Goal: Transaction & Acquisition: Book appointment/travel/reservation

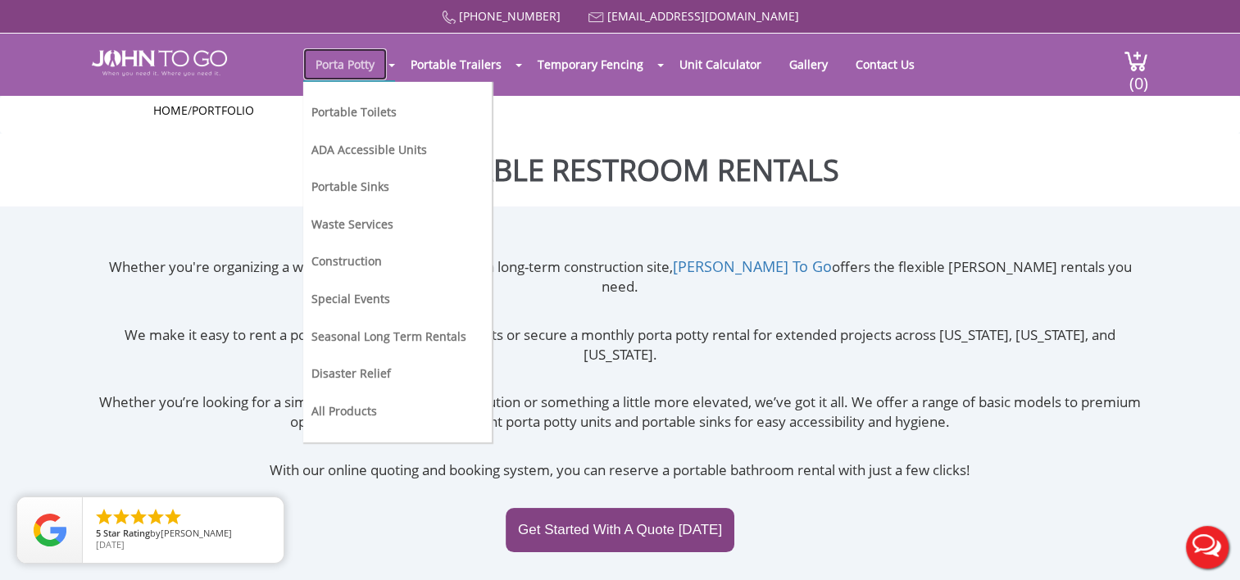
click at [349, 62] on link "Porta Potty" at bounding box center [345, 64] width 84 height 32
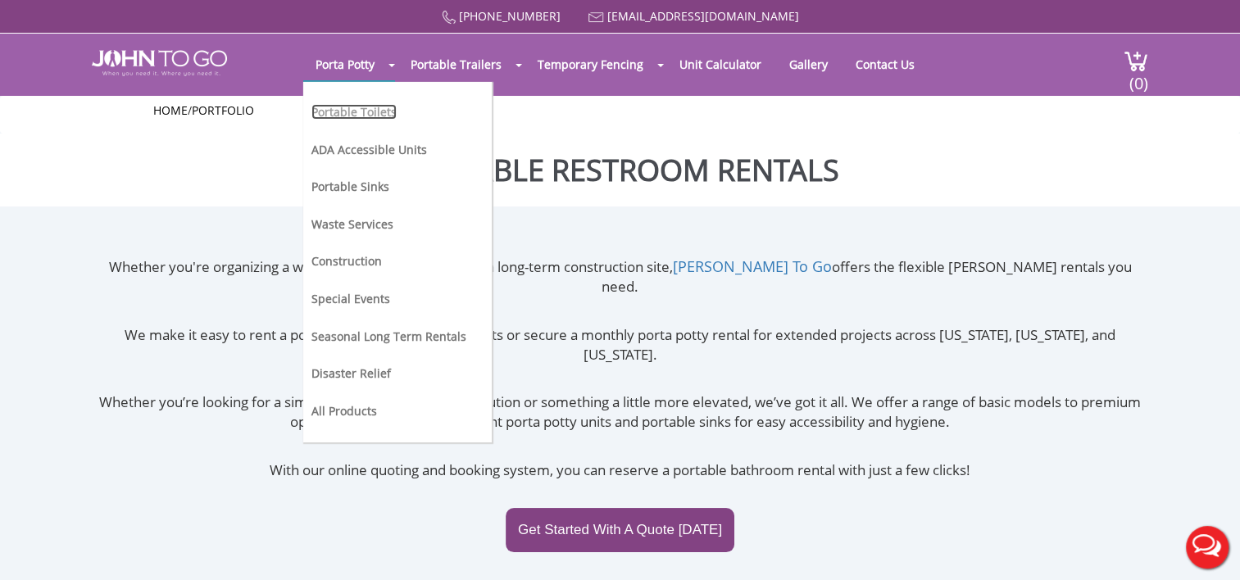
click at [354, 110] on link "Portable Toilets" at bounding box center [353, 112] width 85 height 16
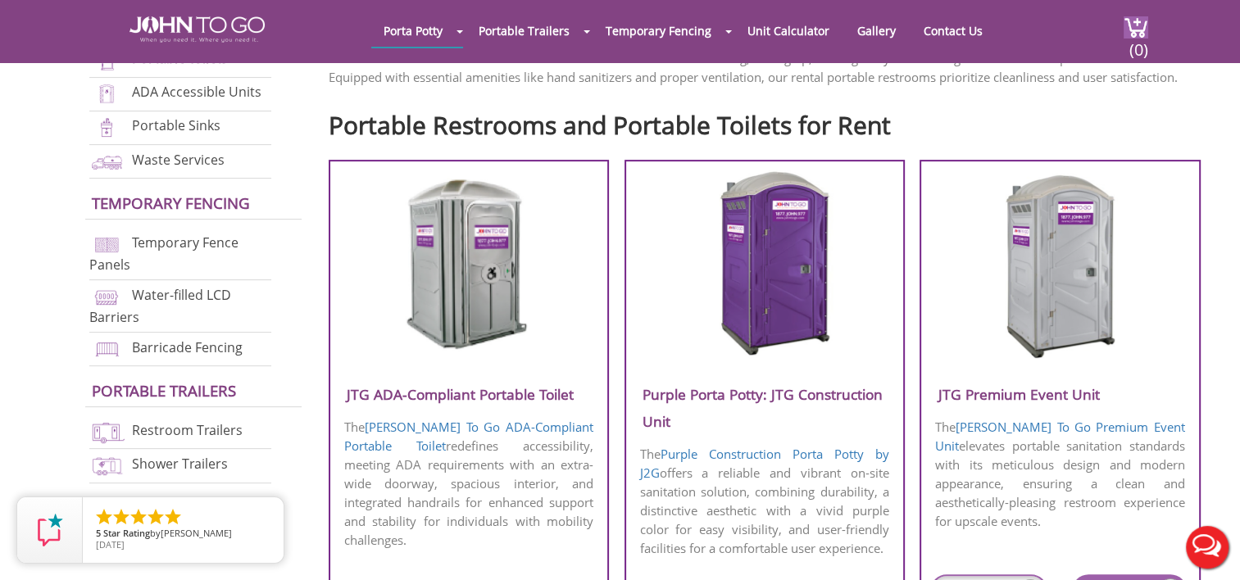
scroll to position [610, 0]
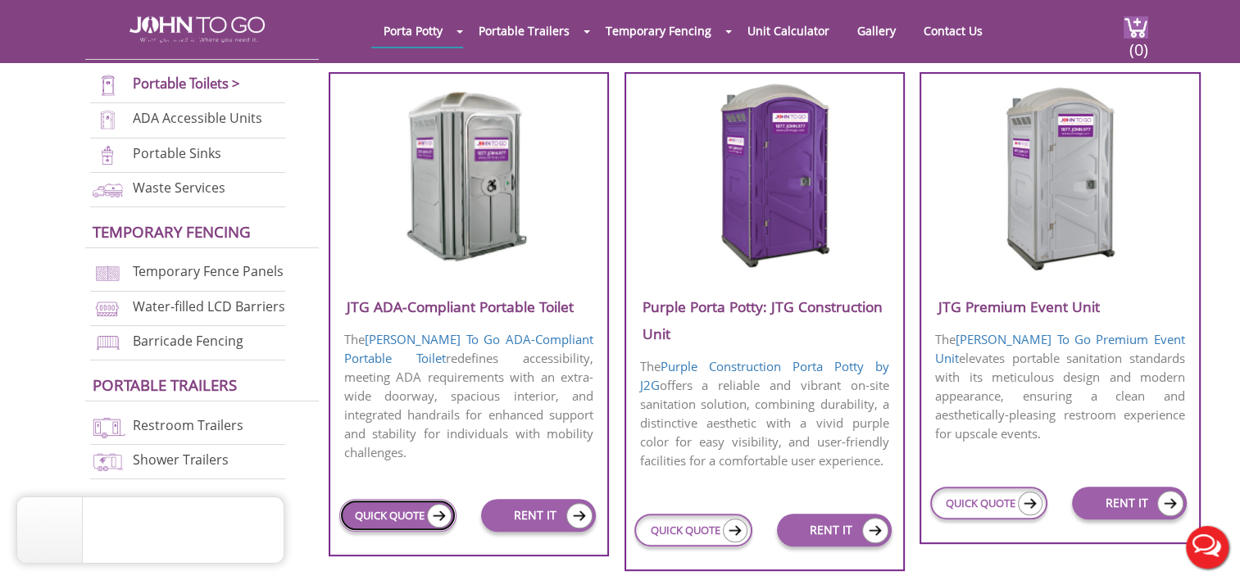
click at [367, 499] on link "QUICK QUOTE" at bounding box center [397, 515] width 117 height 33
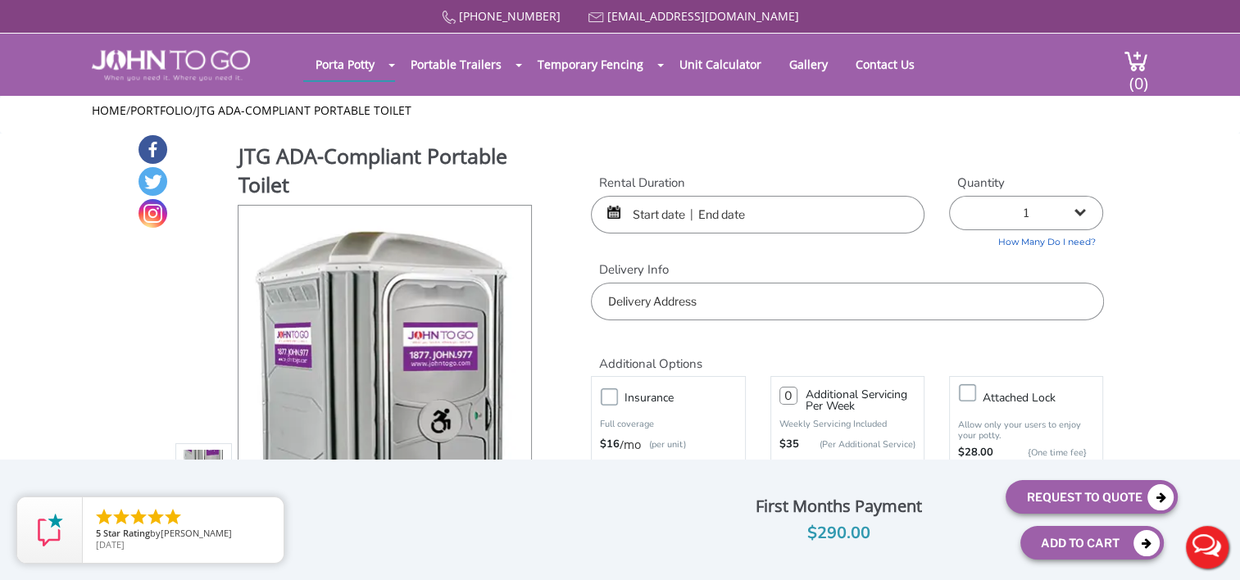
click at [640, 214] on input "text" at bounding box center [758, 215] width 334 height 38
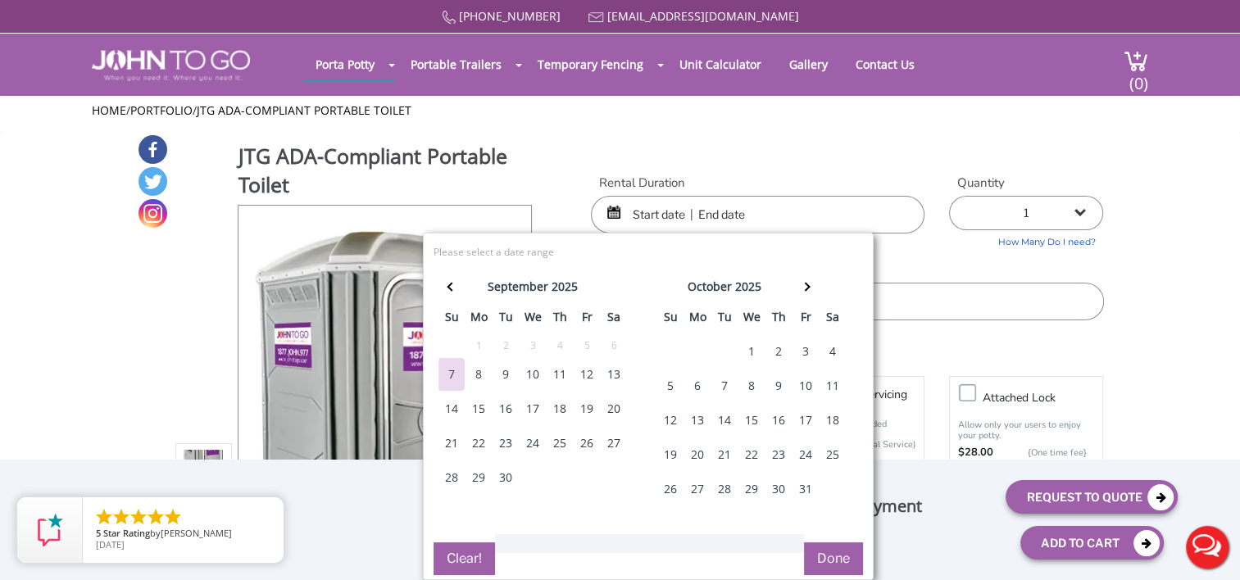
click at [508, 400] on div "16" at bounding box center [506, 409] width 26 height 33
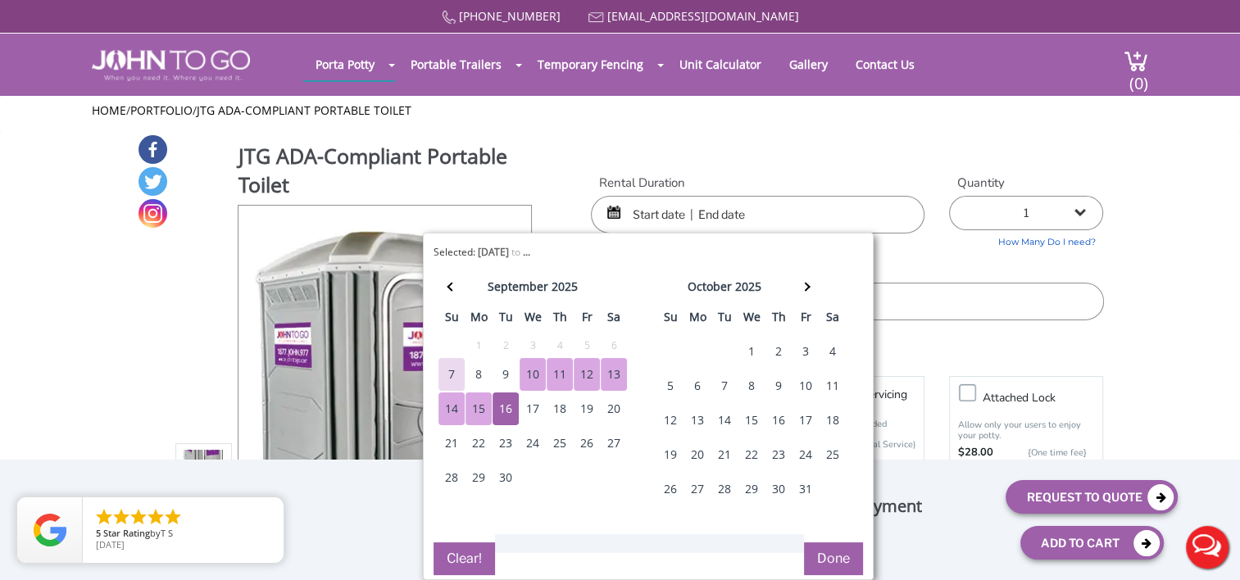
click at [646, 216] on input "text" at bounding box center [758, 215] width 334 height 38
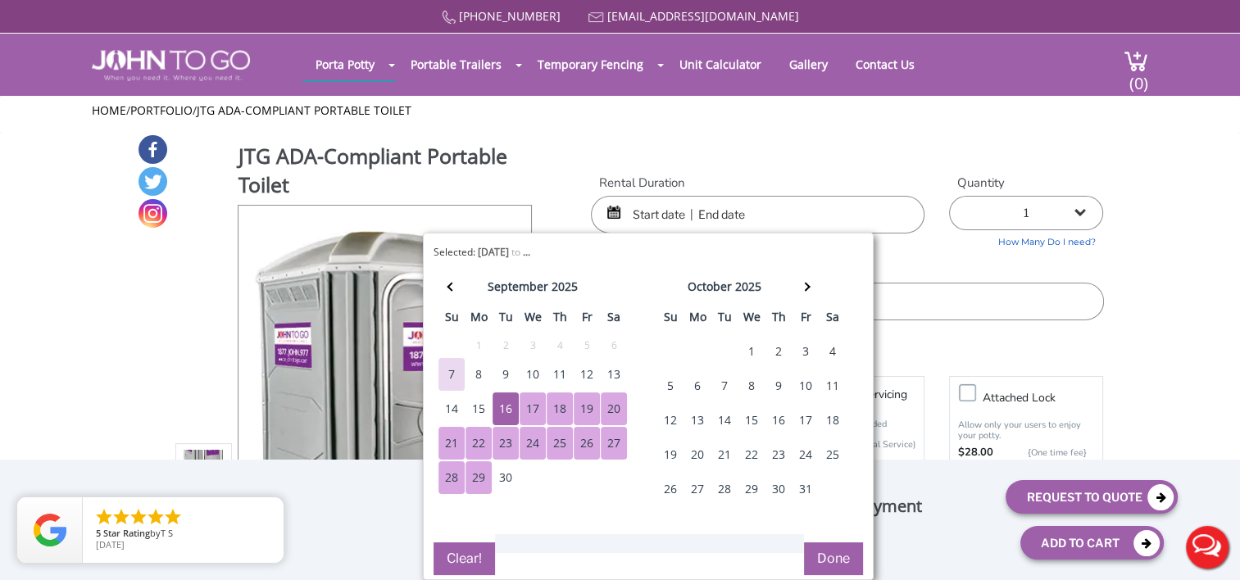
click at [480, 479] on div "29" at bounding box center [478, 477] width 26 height 33
type input "09/16/2025 to 09/29/2025"
click at [814, 166] on div "JTG ADA-Compliant Portable Toilet View feature & specs Download Pdf Product PDF…" at bounding box center [620, 387] width 967 height 507
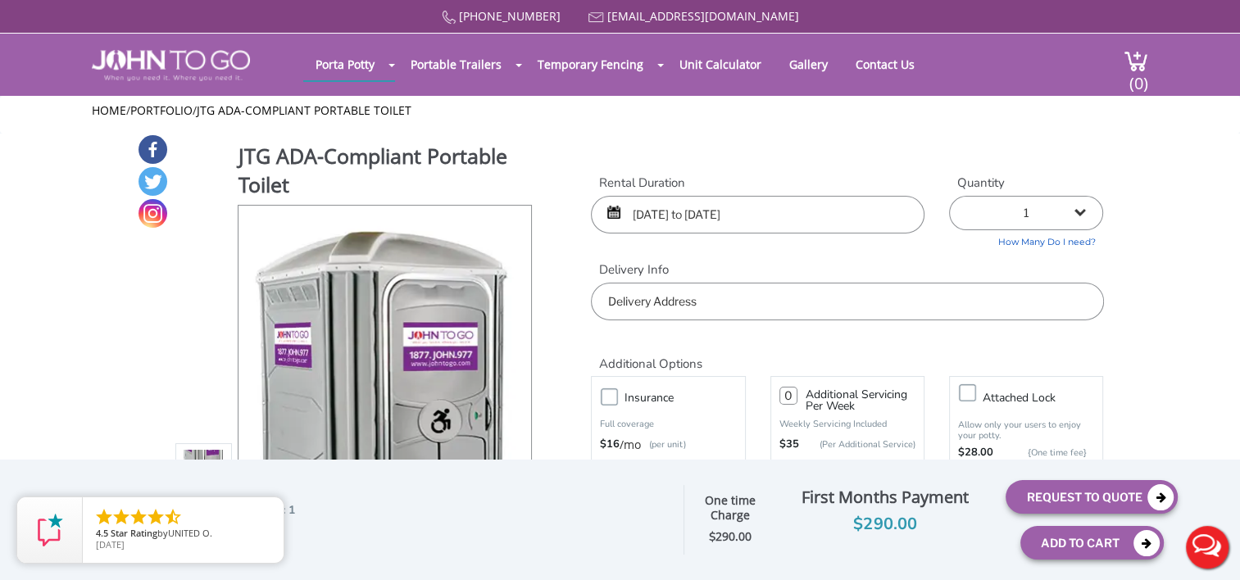
click at [774, 298] on input "text" at bounding box center [847, 302] width 512 height 38
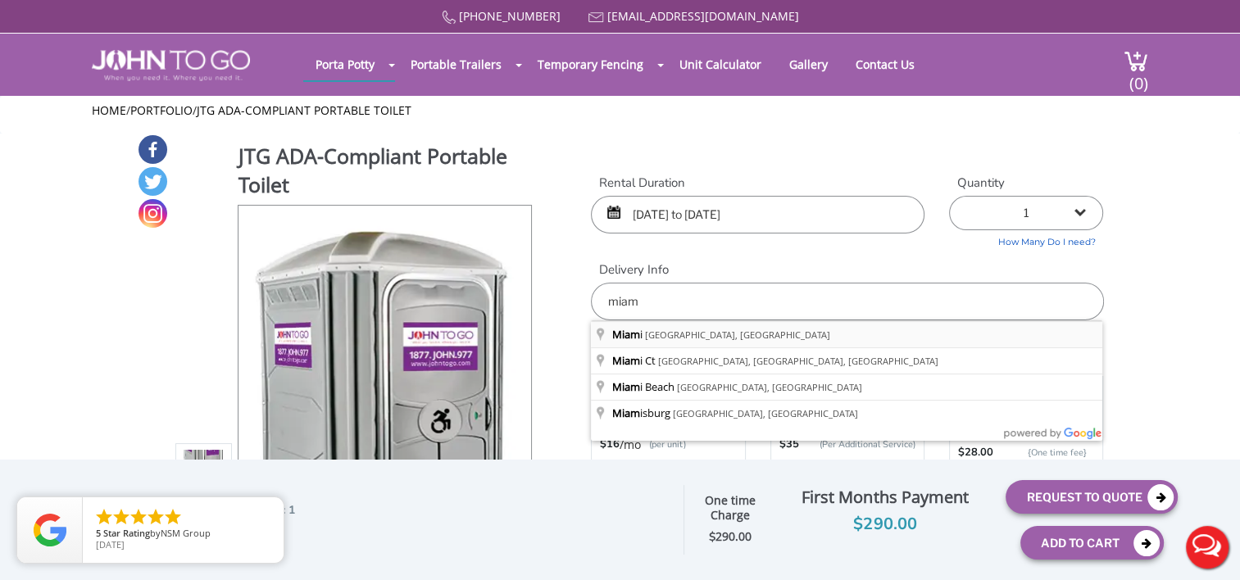
type input "Miami, FL, USA"
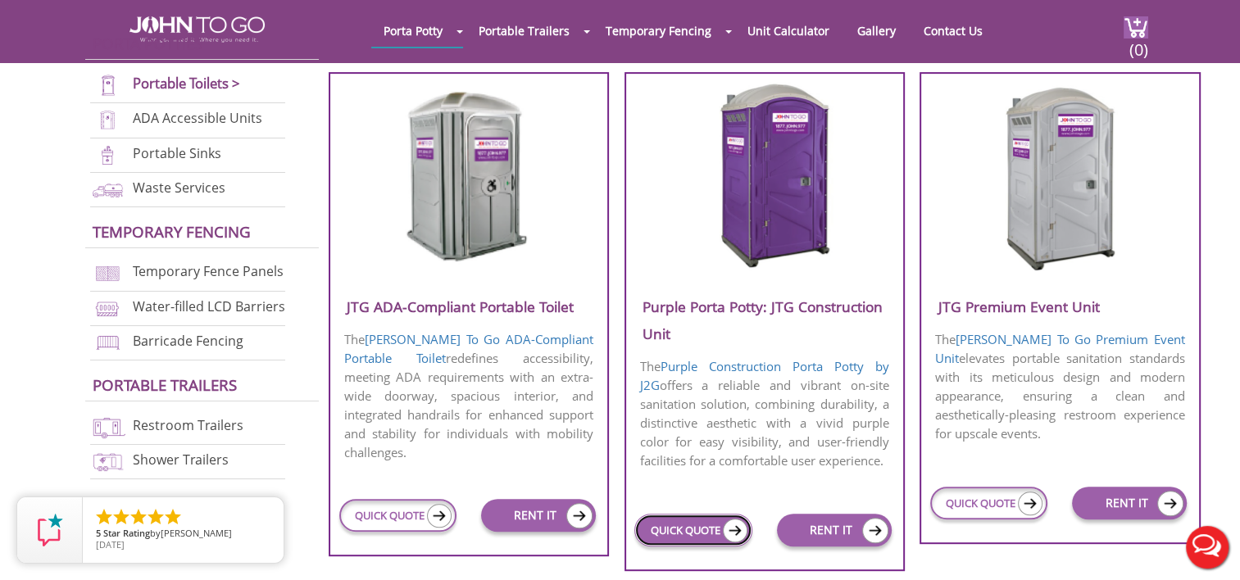
click at [656, 528] on link "QUICK QUOTE" at bounding box center [692, 530] width 117 height 33
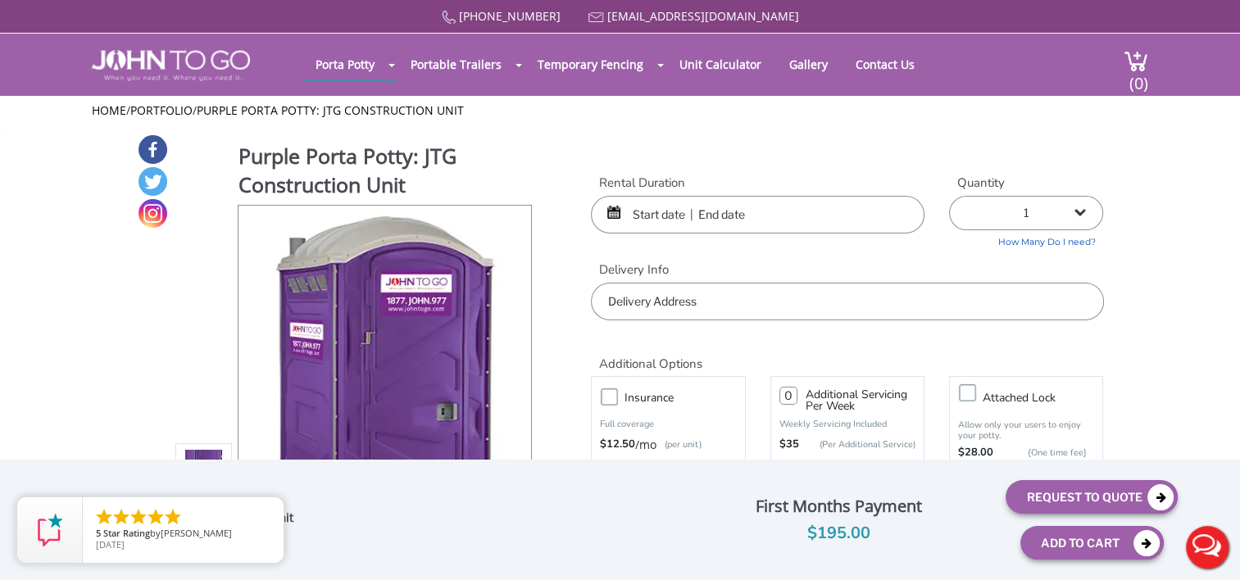
click at [647, 211] on input "text" at bounding box center [758, 215] width 334 height 38
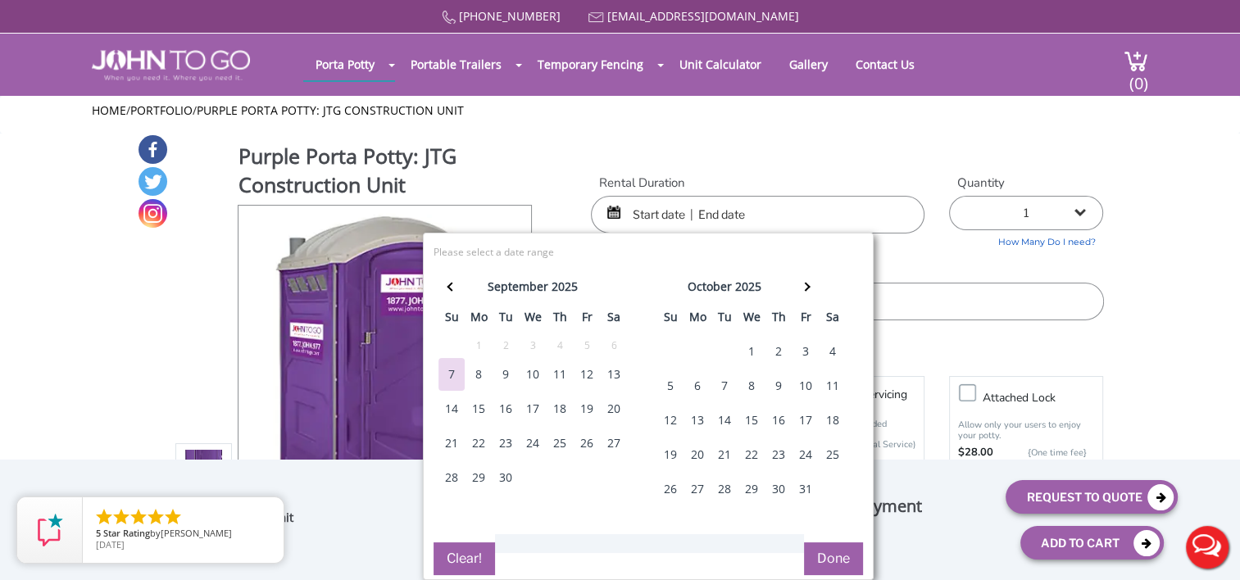
click at [535, 438] on div "24" at bounding box center [533, 443] width 26 height 33
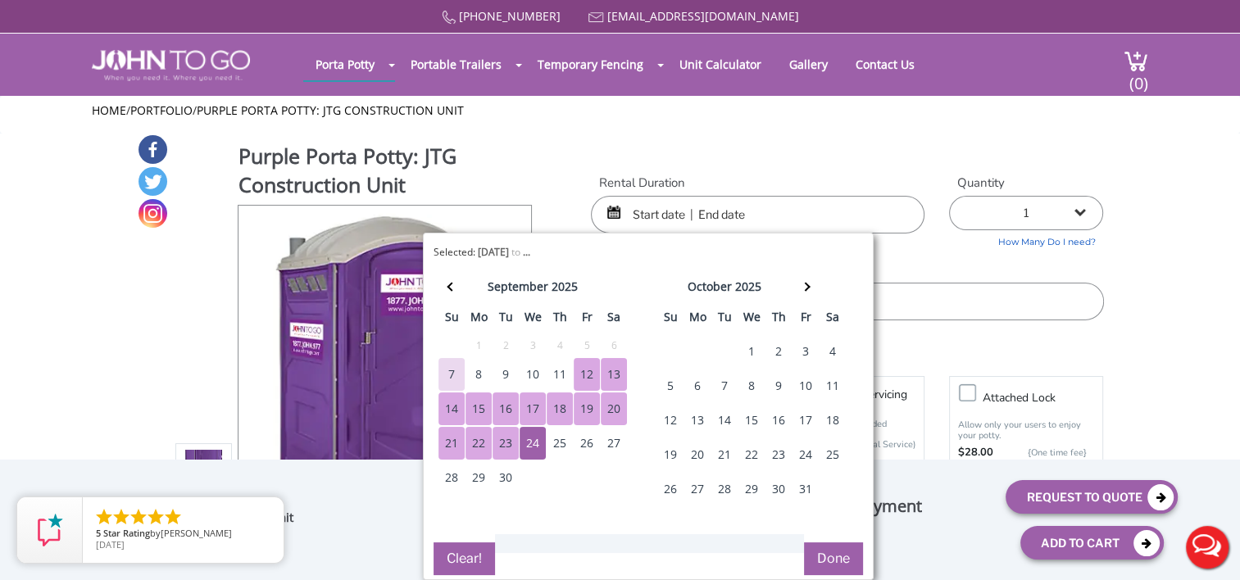
click at [641, 213] on input "text" at bounding box center [758, 215] width 334 height 38
click at [554, 374] on div "11" at bounding box center [560, 374] width 26 height 33
type input "[DATE] to [DATE]"
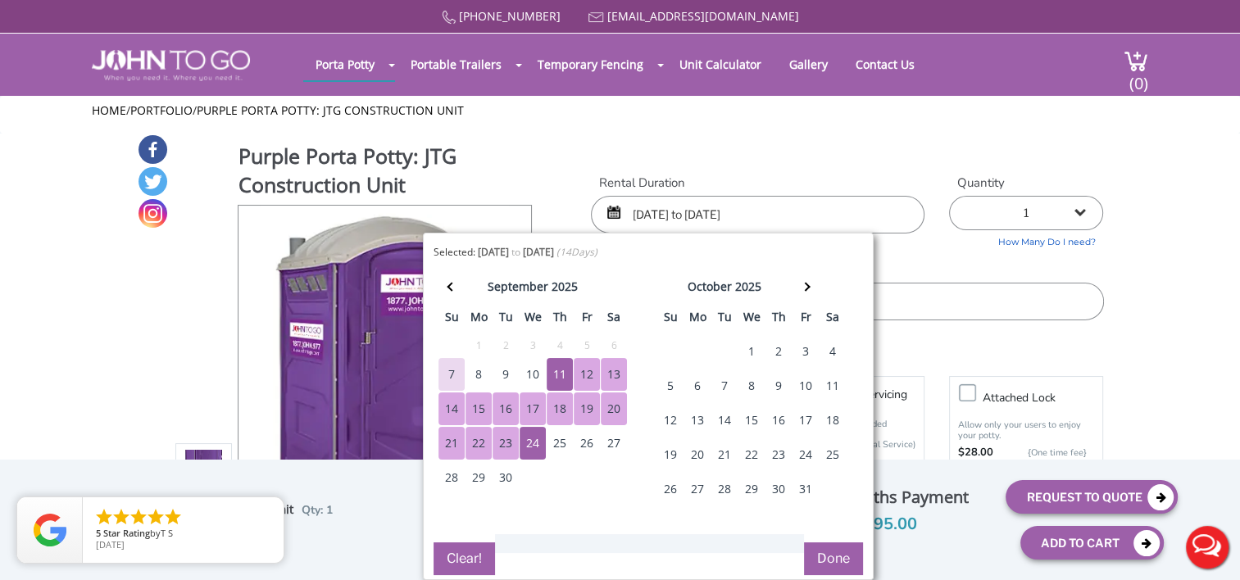
click at [812, 156] on div "Purple Porta Potty: JTG Construction Unit View feature & specs Download Pdf Pro…" at bounding box center [620, 387] width 967 height 507
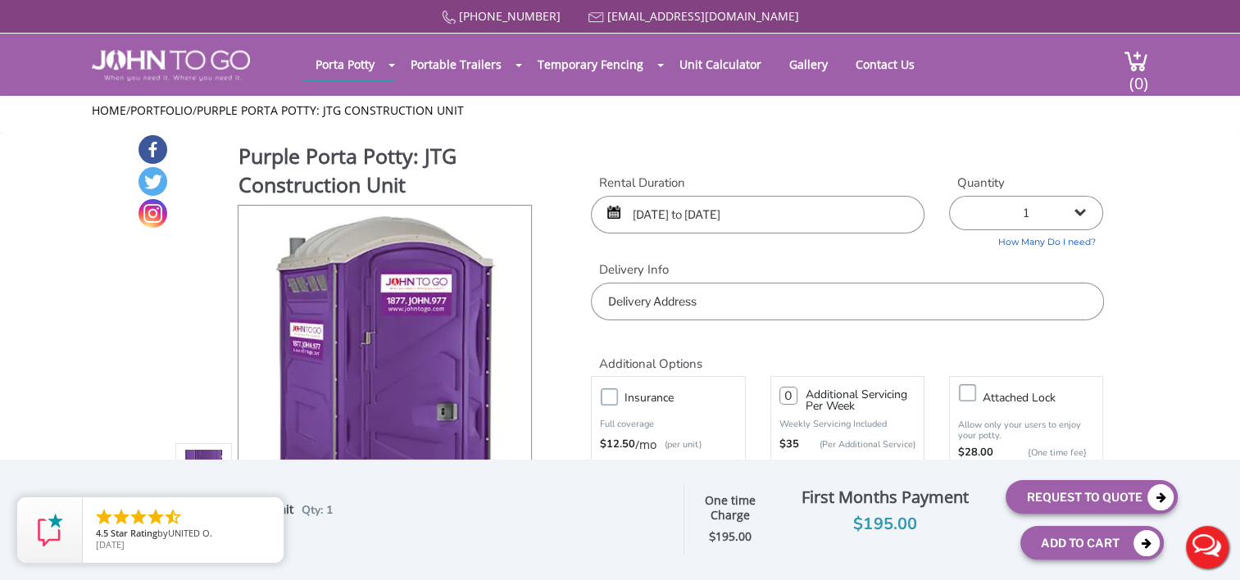
click at [1082, 214] on select "1 2 (5% discount) 3 (8% discount) 4 (10% discount) 5 (12% discount) 6 (12% disc…" at bounding box center [1026, 213] width 154 height 34
select select "2"
click at [949, 196] on select "1 2 (5% discount) 3 (8% discount) 4 (10% discount) 5 (12% discount) 6 (12% disc…" at bounding box center [1026, 213] width 154 height 34
